Goal: Task Accomplishment & Management: Use online tool/utility

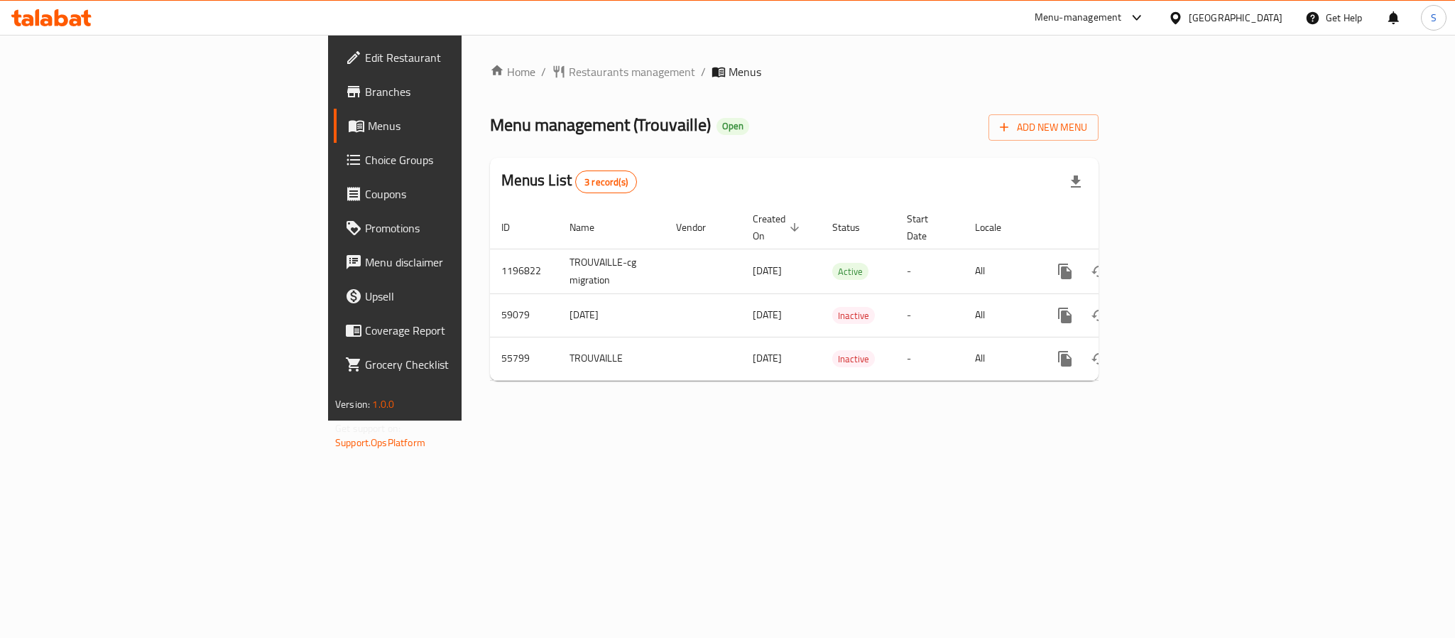
click at [1007, 154] on div "Home / Restaurants management / Menus Menu management ( Trouvaille ) Open Add N…" at bounding box center [794, 227] width 608 height 329
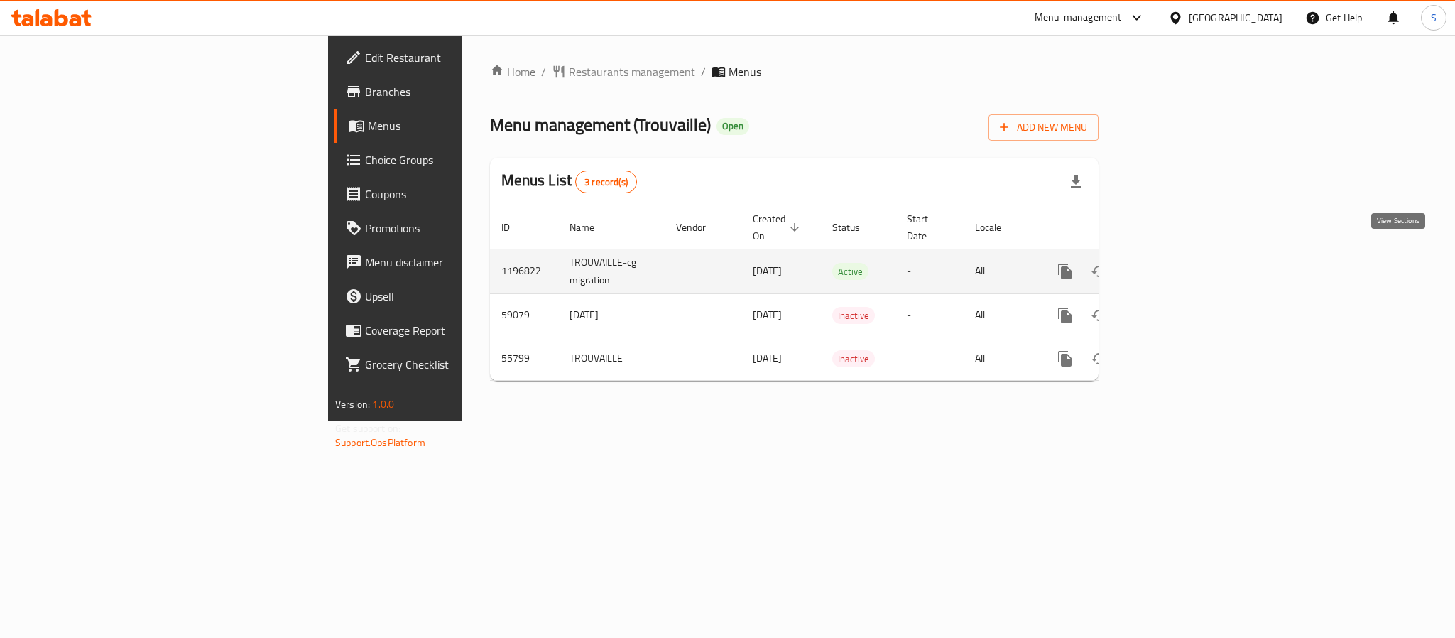
click at [1176, 263] on icon "enhanced table" at bounding box center [1167, 271] width 17 height 17
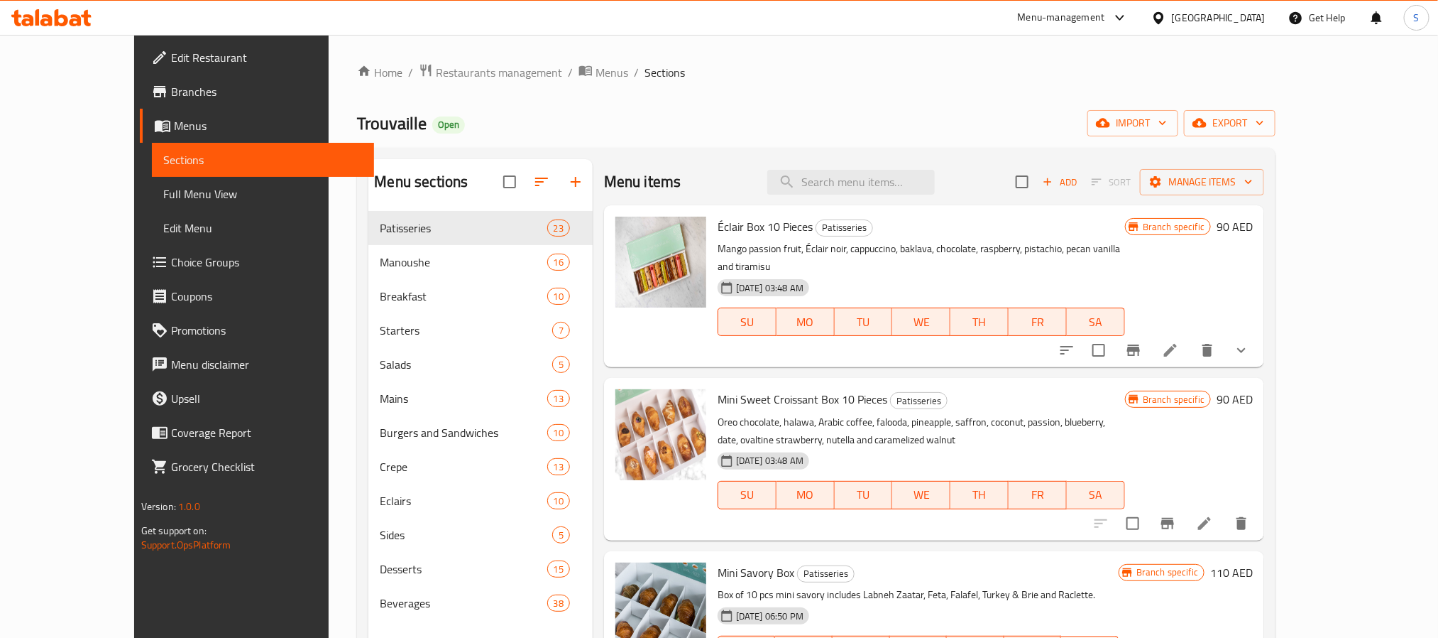
click at [969, 119] on div "Trouvaille Open import export" at bounding box center [816, 123] width 919 height 26
click at [1207, 121] on icon "button" at bounding box center [1200, 123] width 14 height 14
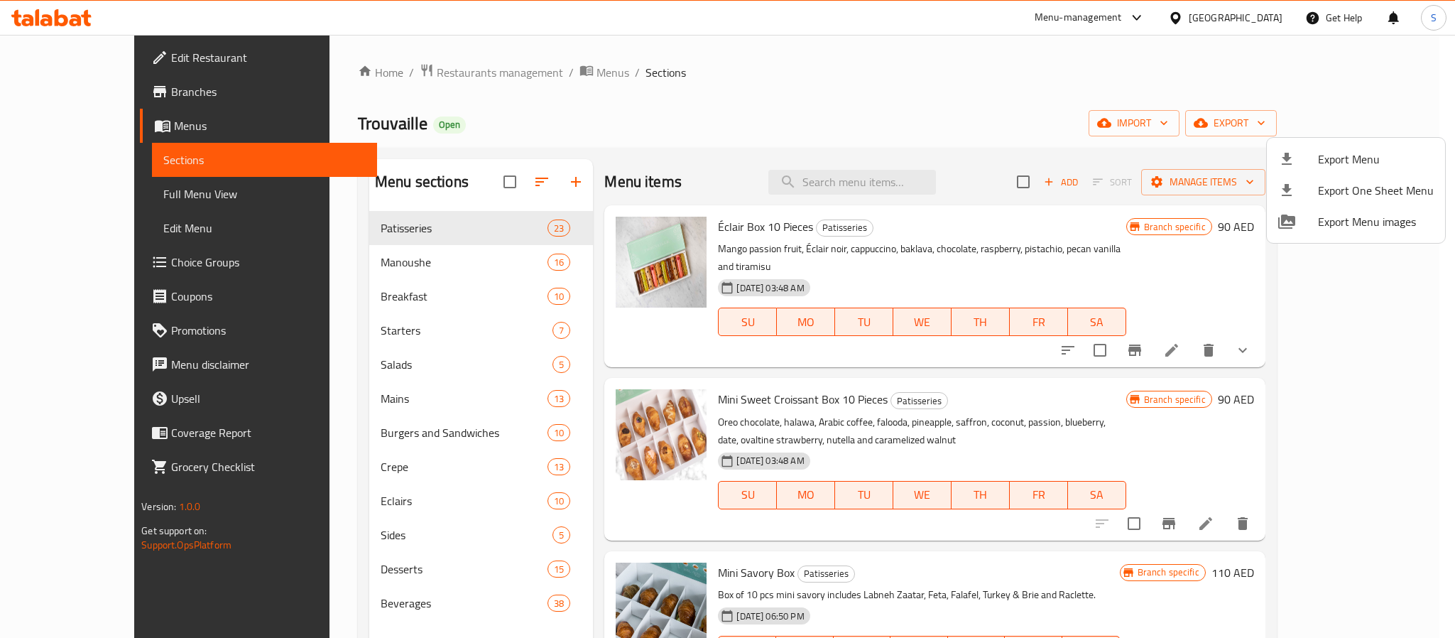
click at [1087, 48] on div at bounding box center [727, 319] width 1455 height 638
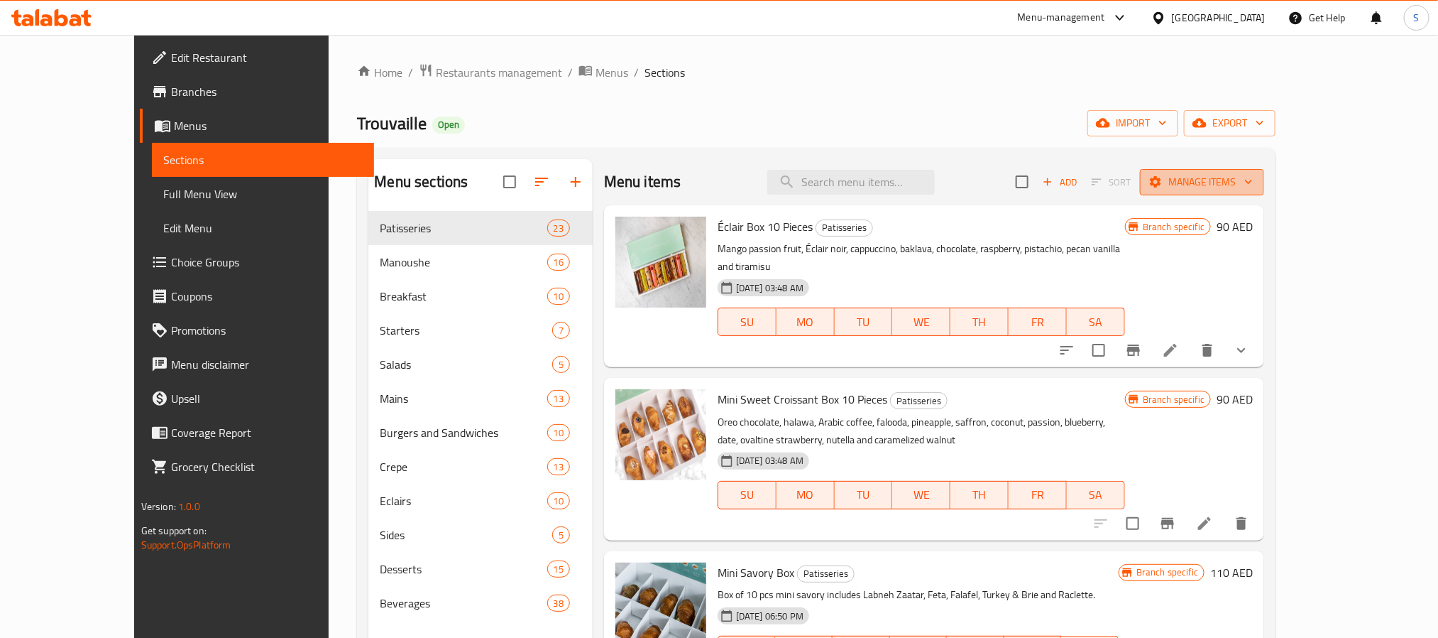
click at [1253, 175] on span "Manage items" at bounding box center [1203, 182] width 102 height 18
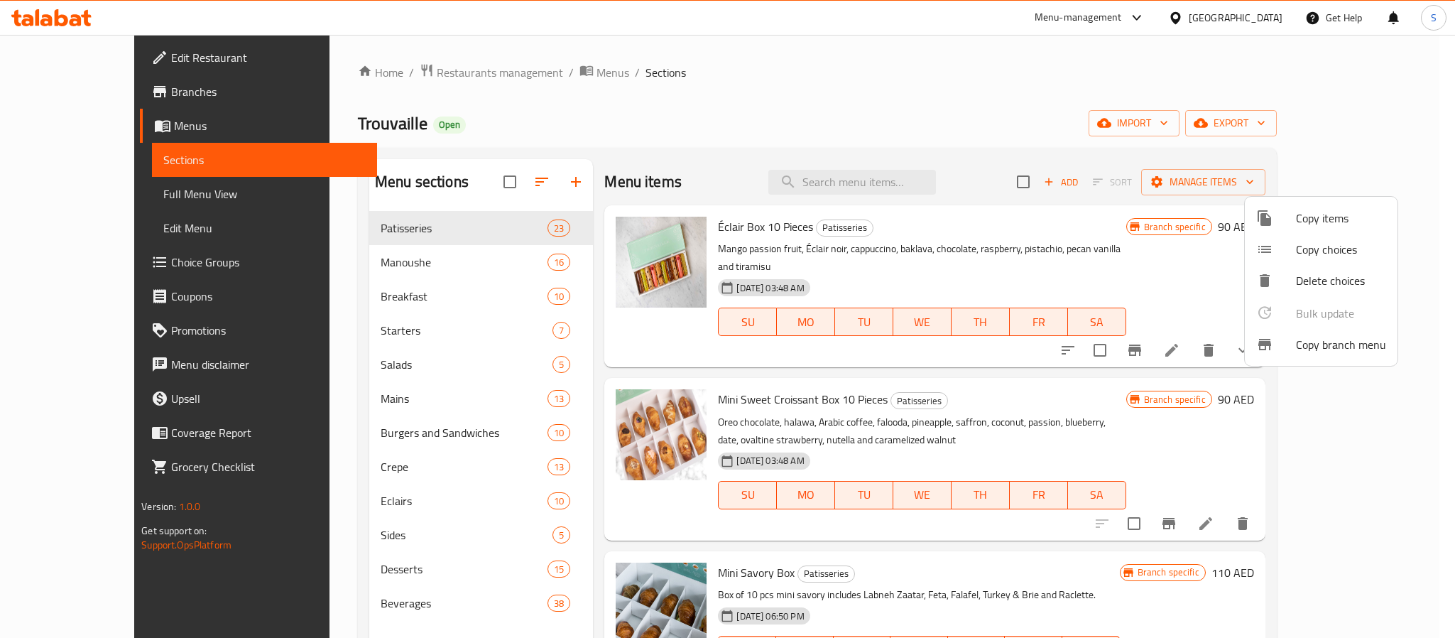
click at [1311, 343] on span "Copy branch menu" at bounding box center [1341, 344] width 90 height 17
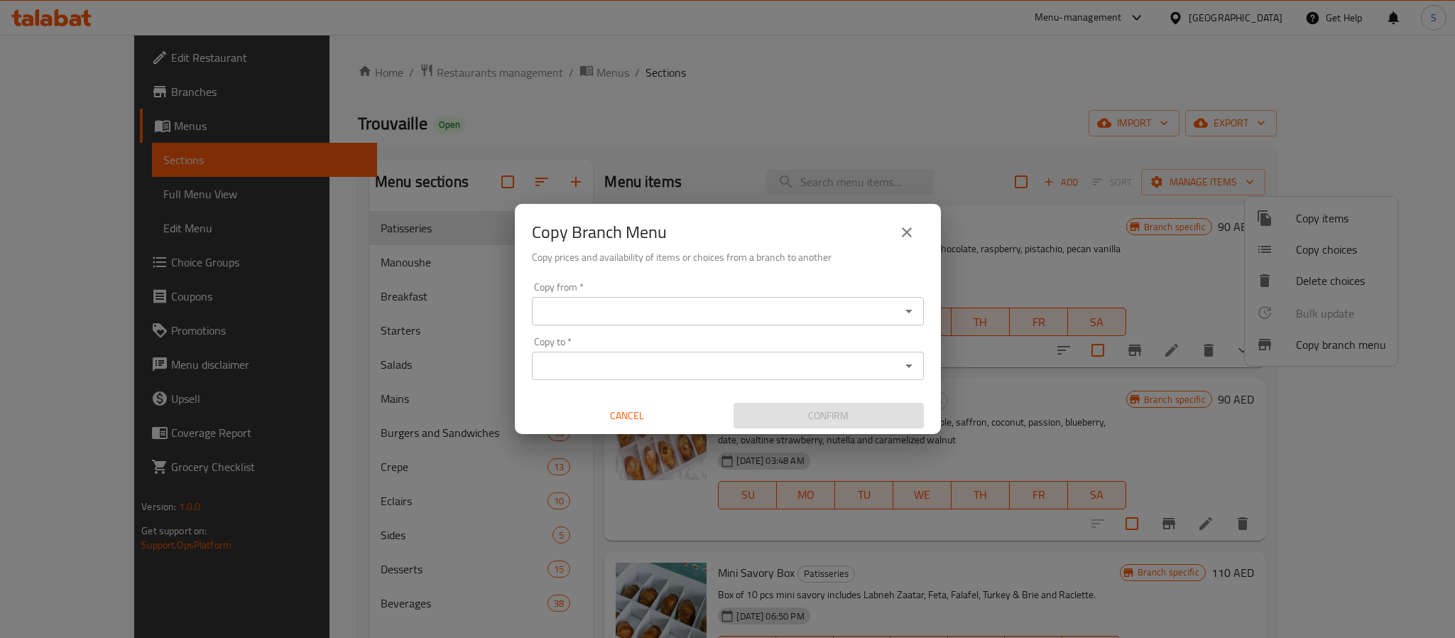
click at [673, 319] on input "Copy from   *" at bounding box center [716, 311] width 360 height 20
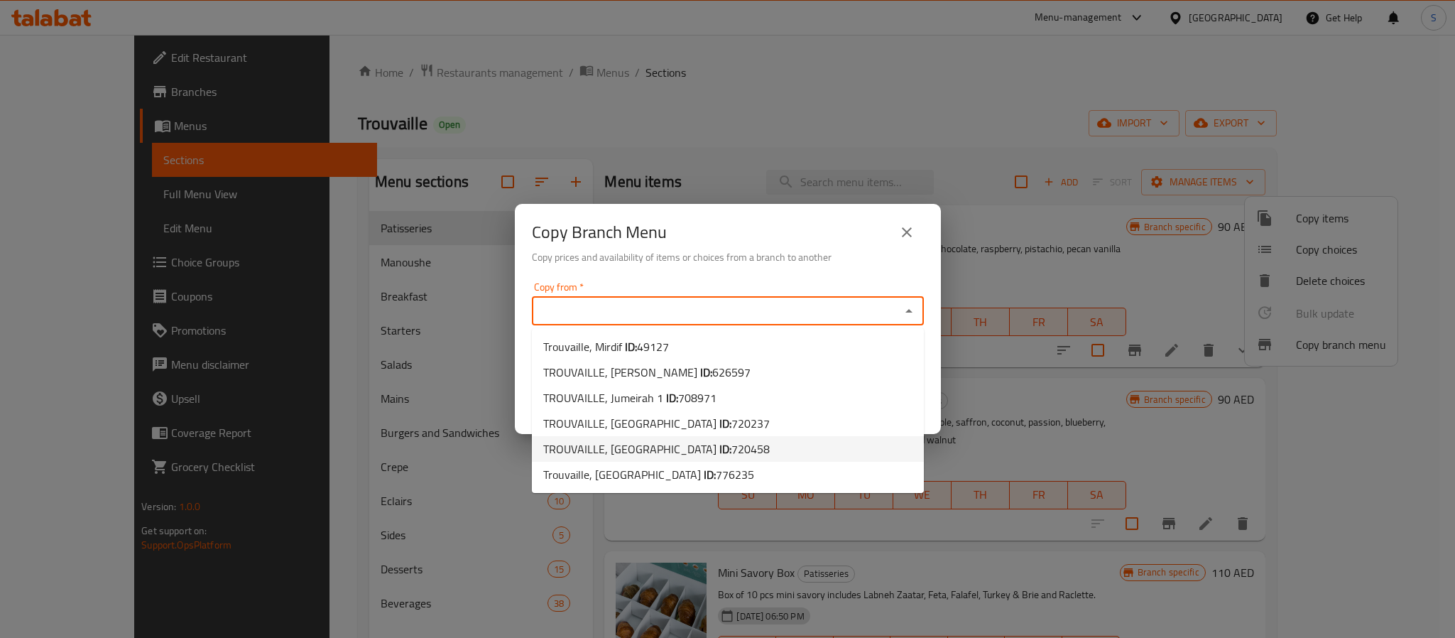
click at [660, 454] on span "TROUVAILLE, [GEOGRAPHIC_DATA] ID: 720458" at bounding box center [656, 448] width 226 height 17
type input "TROUVAILLE, [GEOGRAPHIC_DATA]"
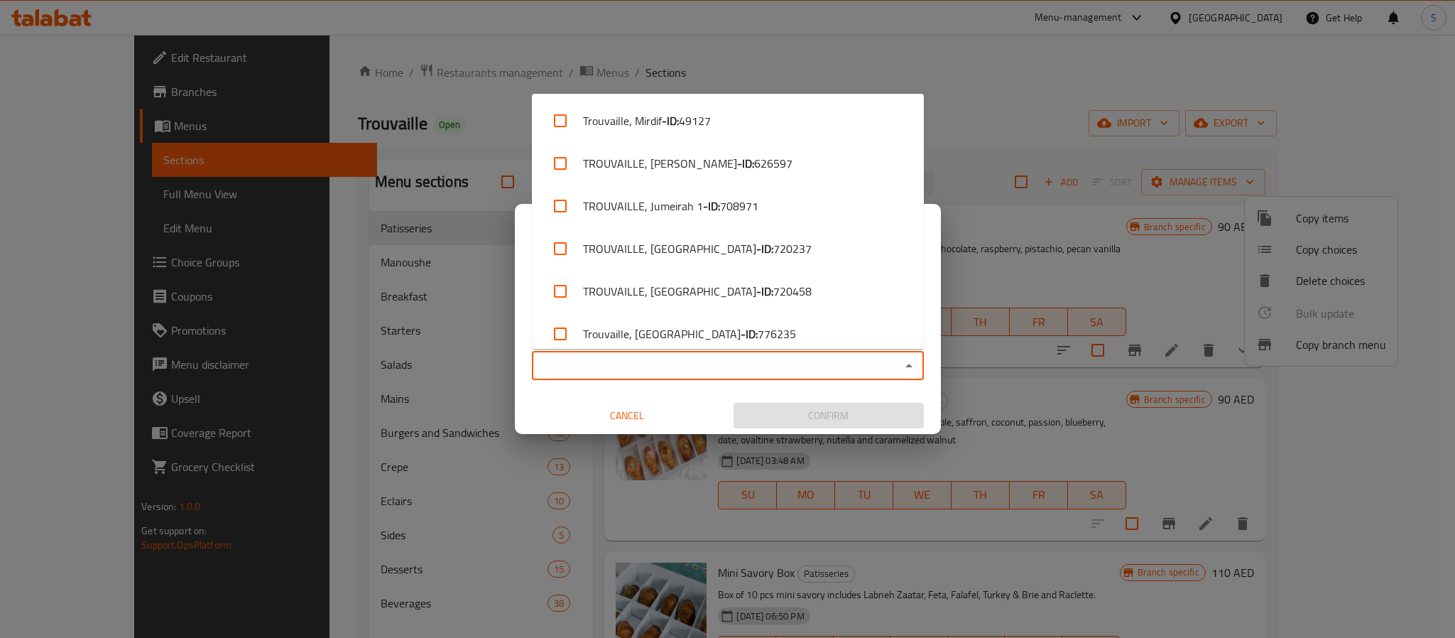
click at [648, 365] on input "Copy to   *" at bounding box center [716, 366] width 360 height 20
click at [652, 339] on li "Trouvaille, [GEOGRAPHIC_DATA] - ID: 776235" at bounding box center [728, 333] width 392 height 43
checkbox input "true"
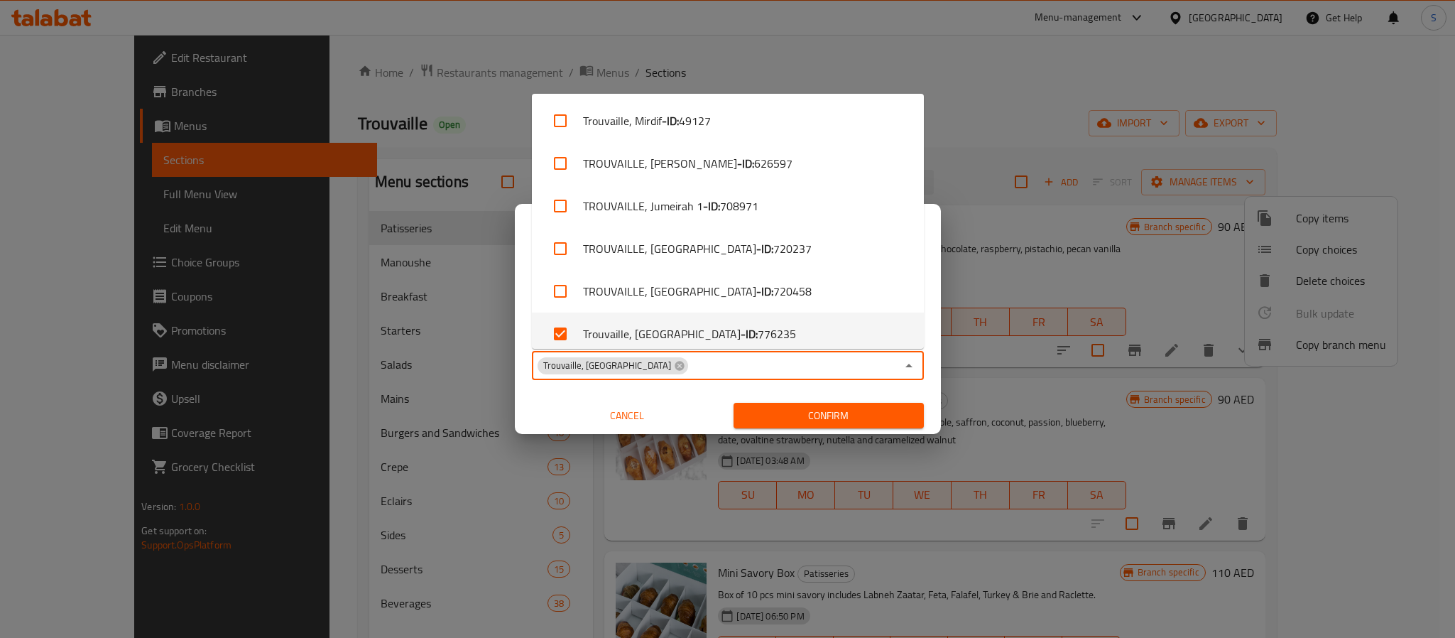
scroll to position [9, 0]
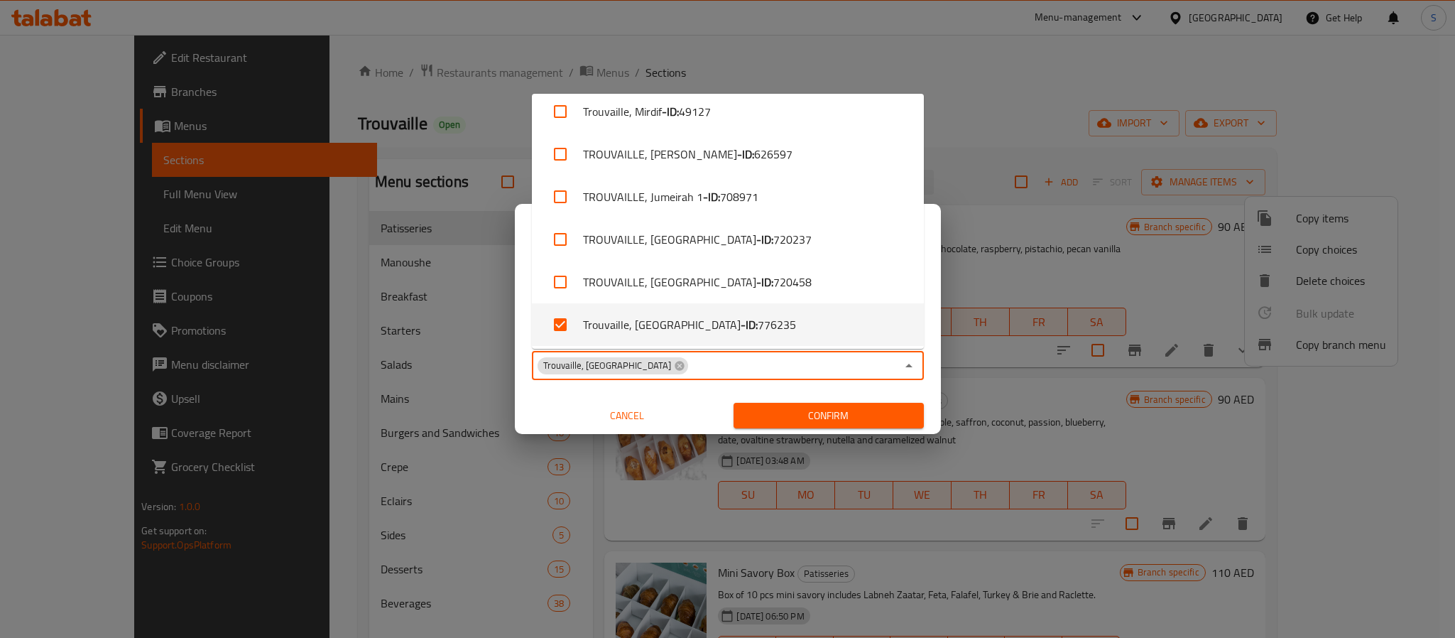
click at [767, 428] on button "Confirm" at bounding box center [828, 416] width 190 height 26
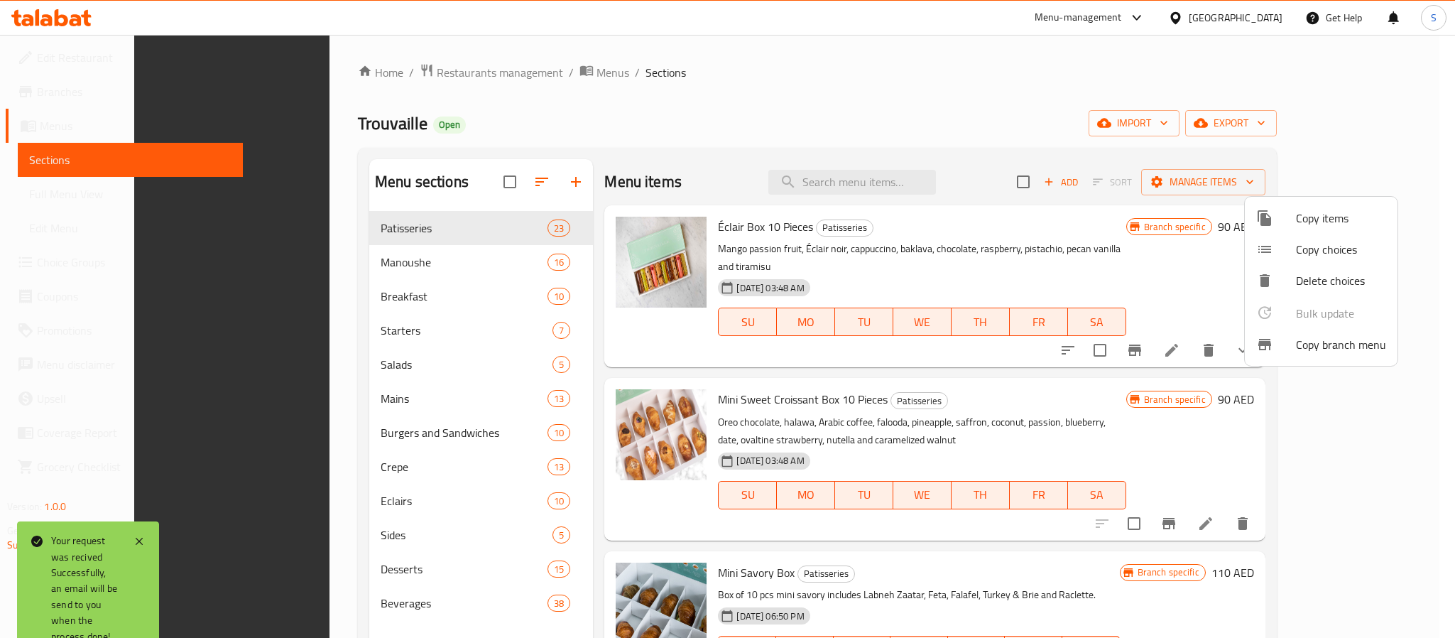
scroll to position [199, 0]
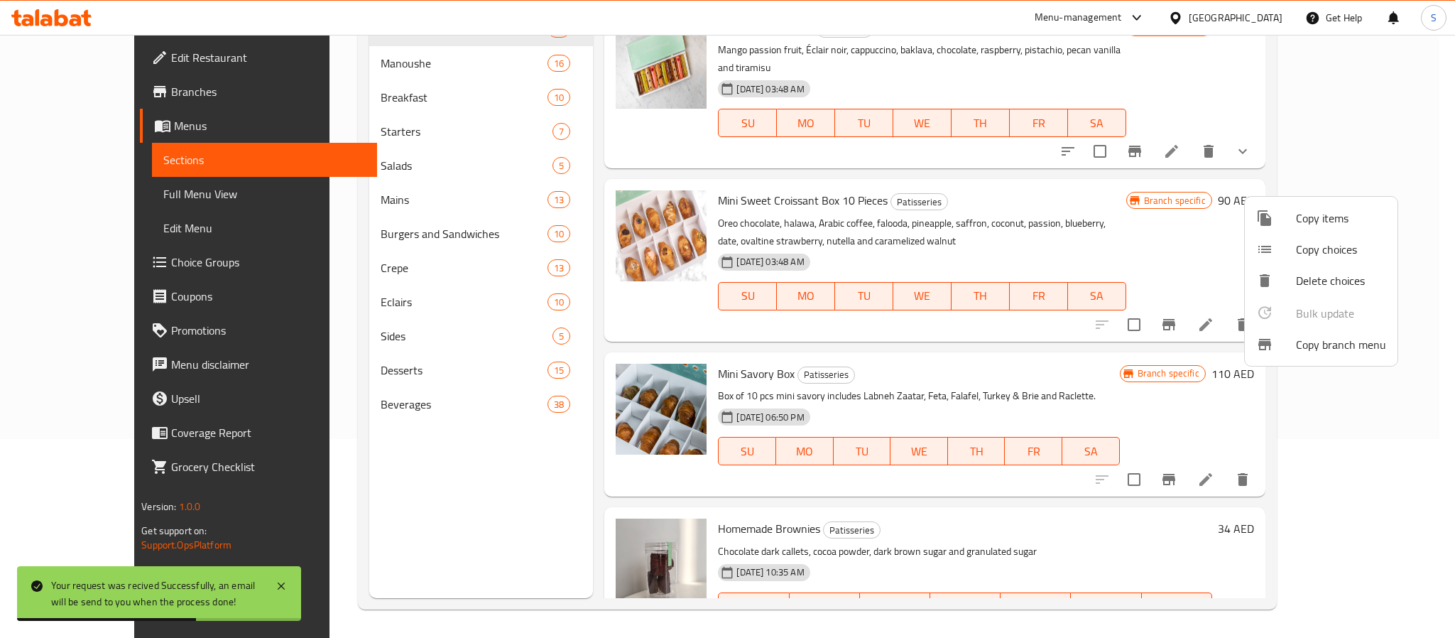
click at [508, 446] on div at bounding box center [727, 319] width 1455 height 638
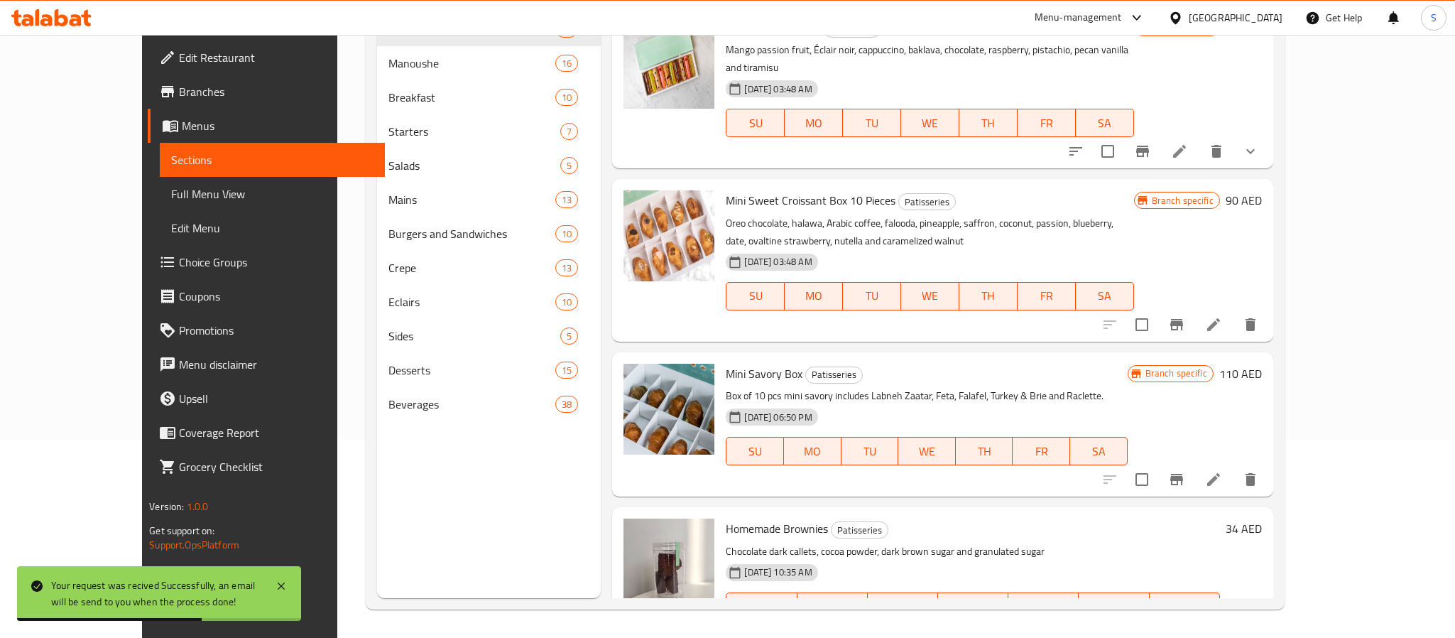
scroll to position [0, 0]
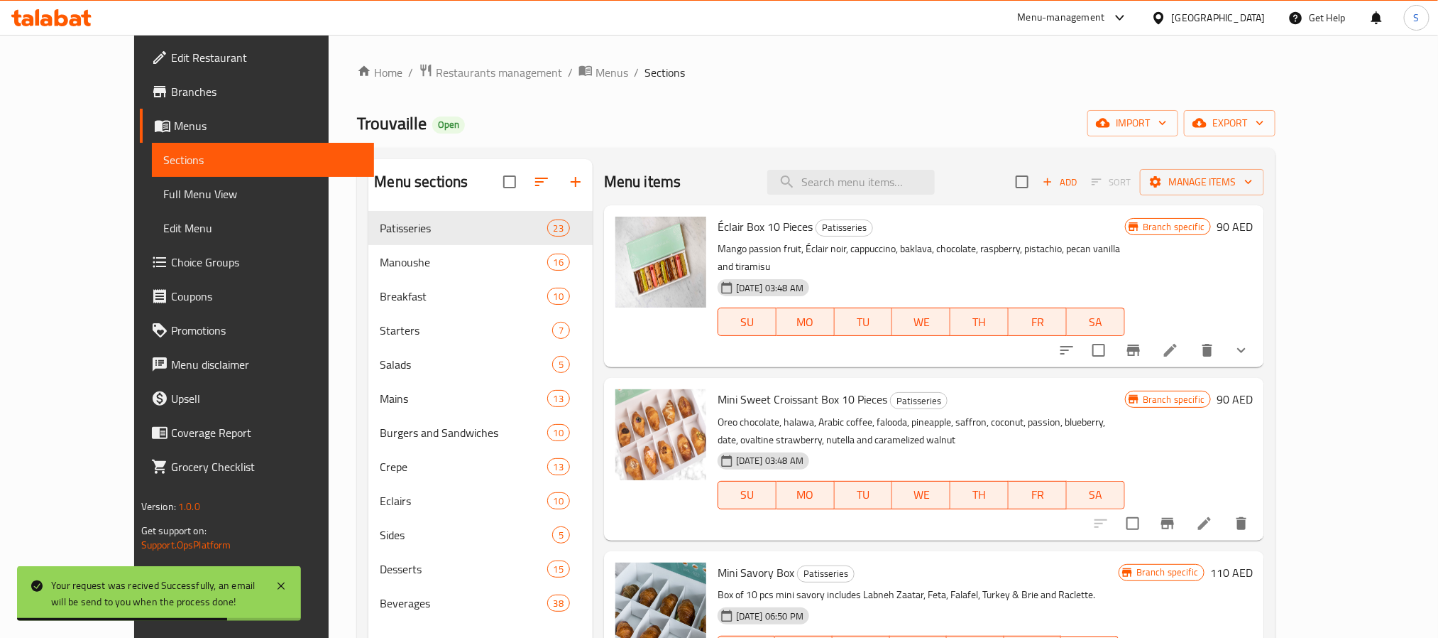
drag, startPoint x: 912, startPoint y: 122, endPoint x: 980, endPoint y: 118, distance: 67.6
click at [912, 121] on div "Trouvaille Open import export" at bounding box center [816, 123] width 919 height 26
click at [1207, 126] on icon "button" at bounding box center [1200, 123] width 14 height 9
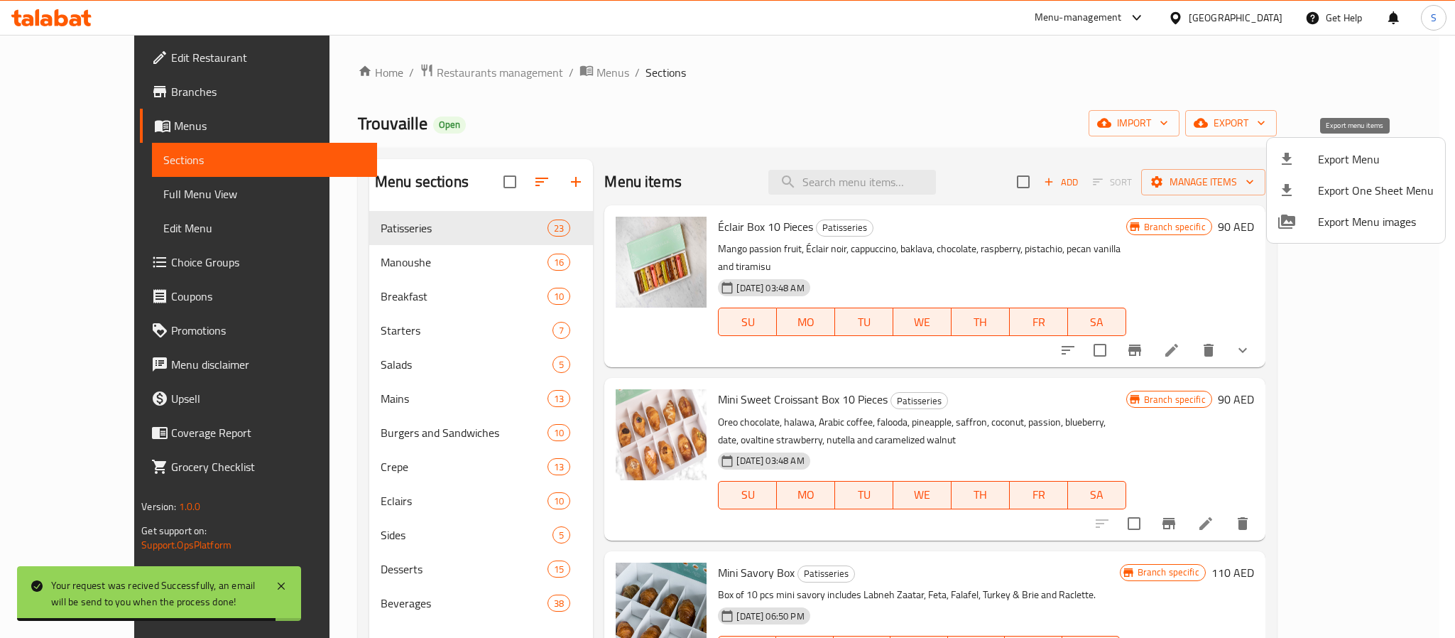
click at [1344, 151] on span "Export Menu" at bounding box center [1376, 159] width 116 height 17
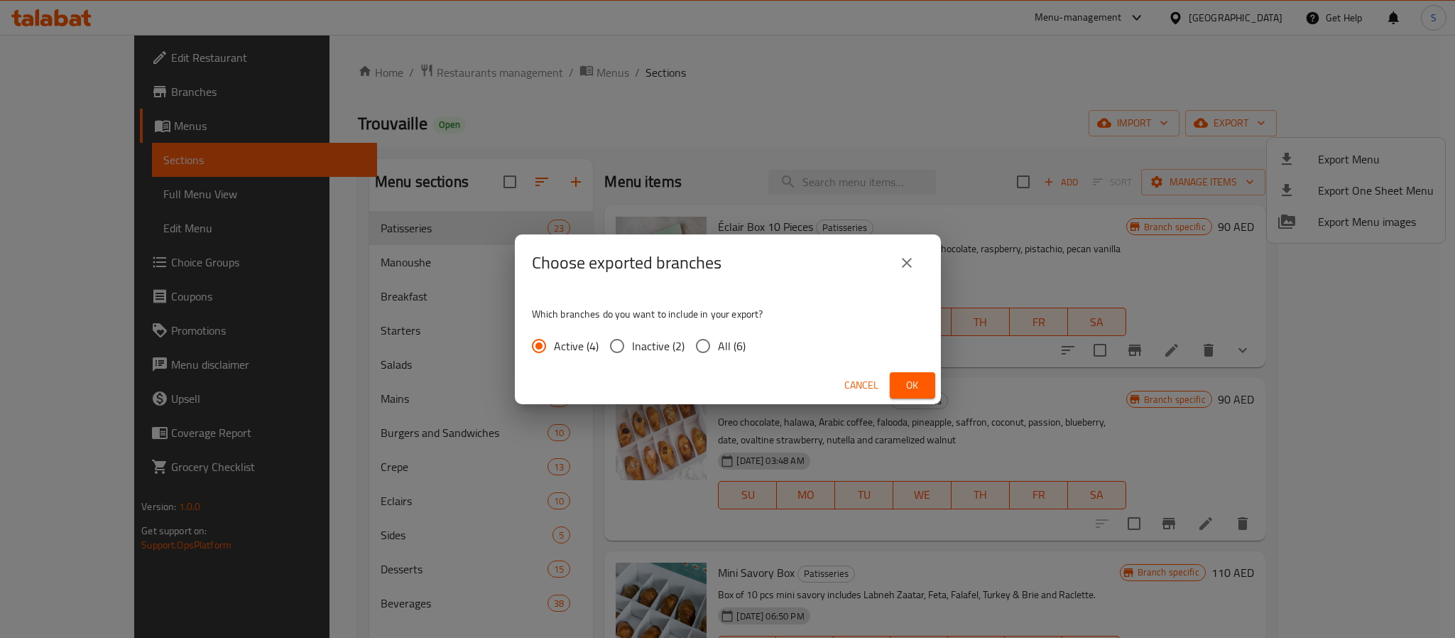
click at [738, 350] on span "All (6)" at bounding box center [732, 345] width 28 height 17
click at [718, 350] on input "All (6)" at bounding box center [703, 346] width 30 height 30
radio input "true"
click at [905, 386] on span "Ok" at bounding box center [912, 385] width 23 height 18
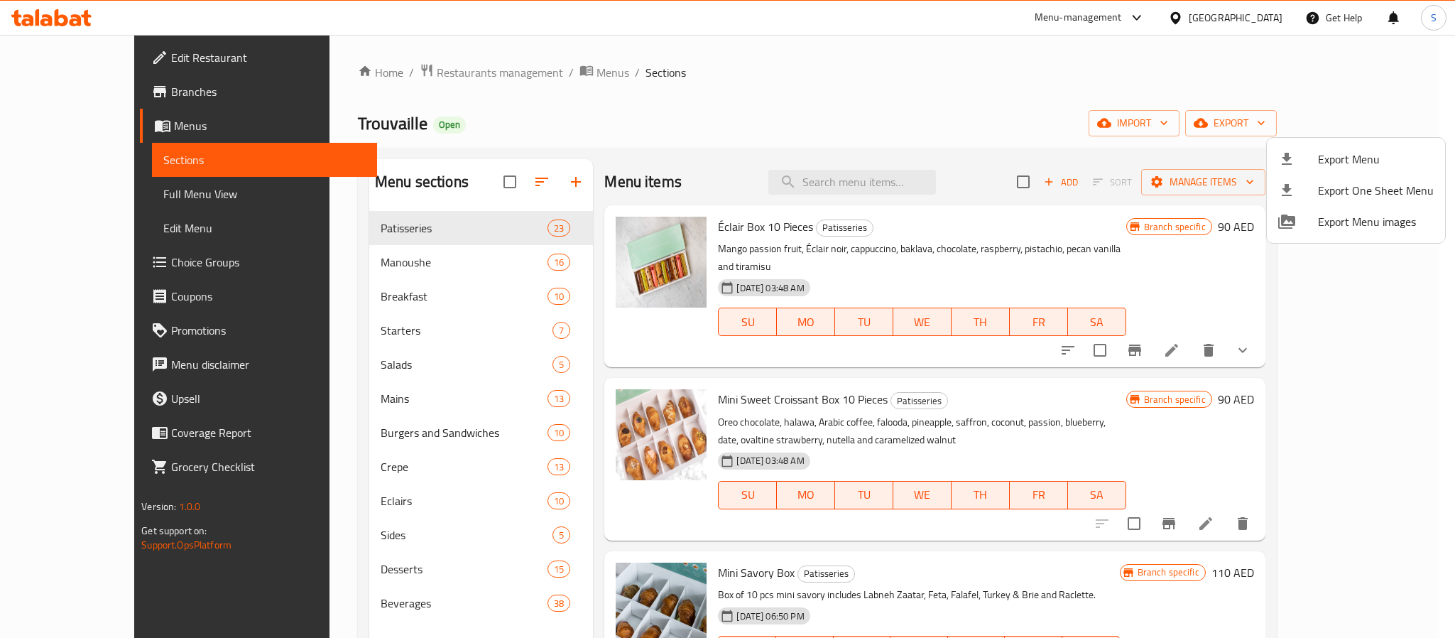
click at [844, 117] on div at bounding box center [727, 319] width 1455 height 638
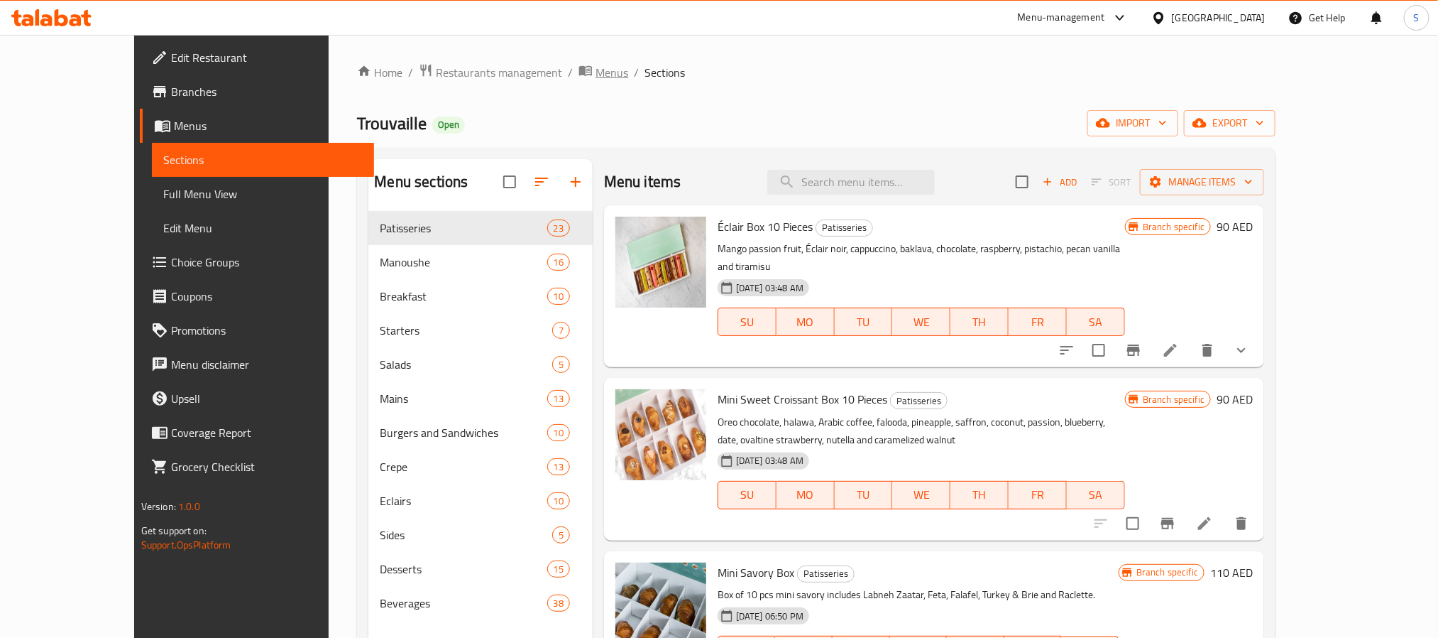
click at [596, 77] on span "Menus" at bounding box center [612, 72] width 33 height 17
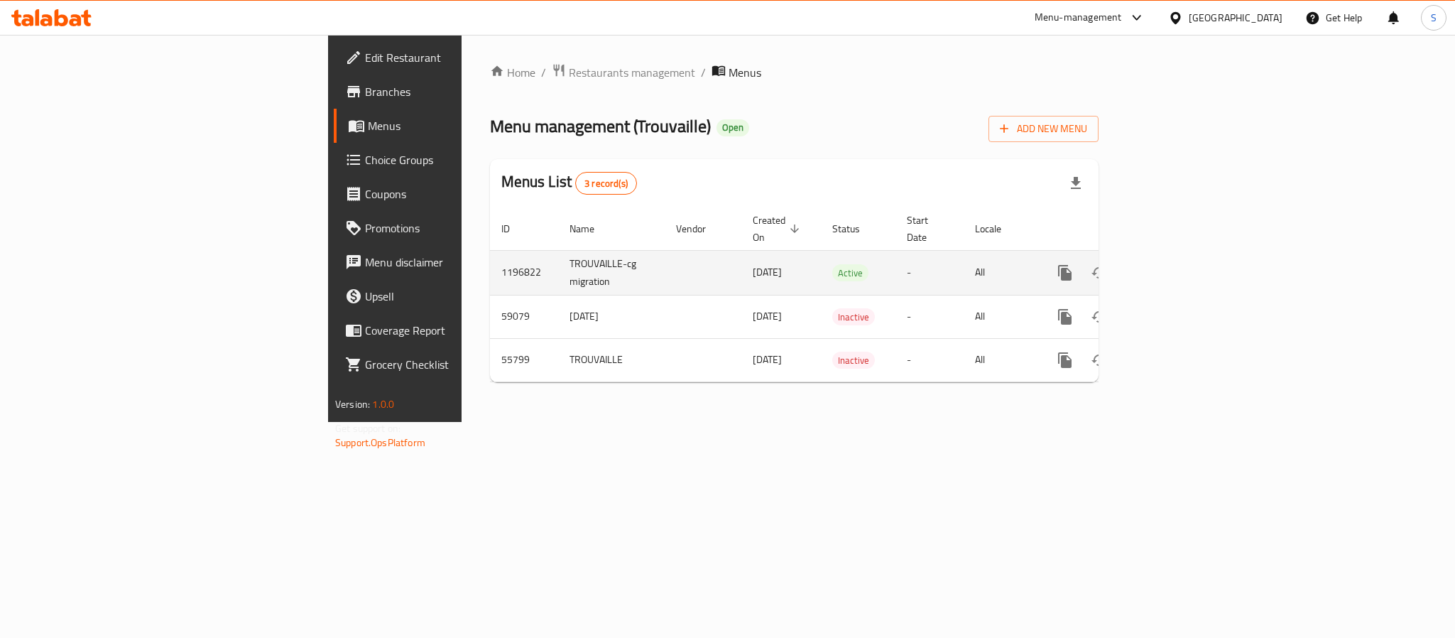
click at [490, 250] on td "1196822" at bounding box center [524, 272] width 68 height 45
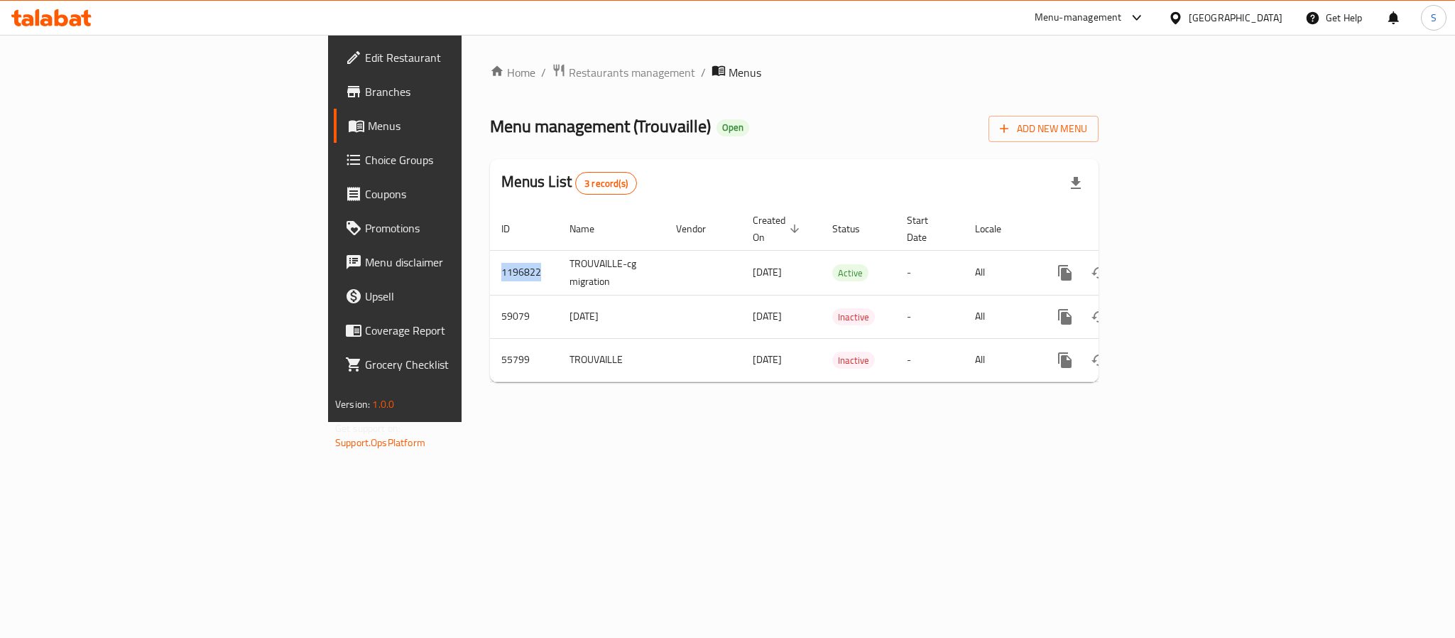
copy td "1196822"
